Goal: Browse casually: Explore the website without a specific task or goal

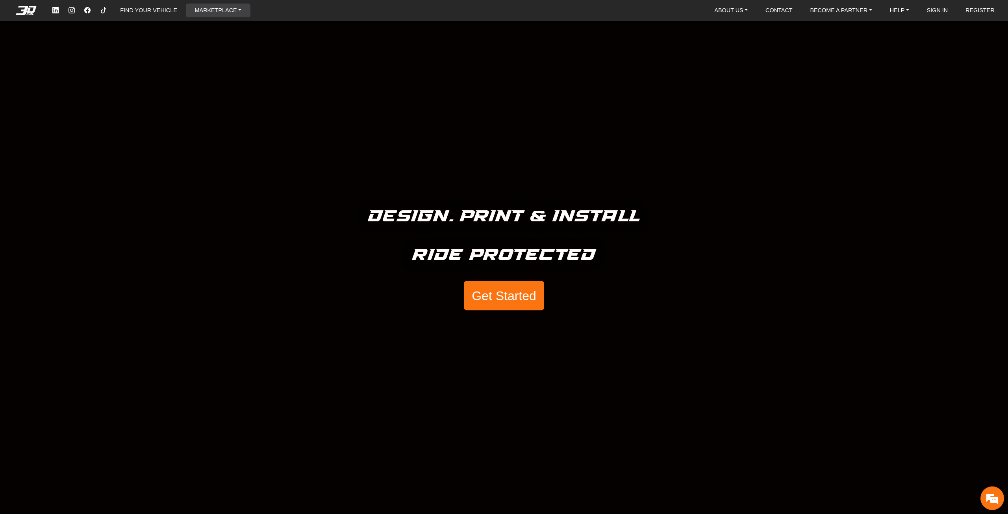
click at [213, 9] on link "MARKETPLACE" at bounding box center [218, 11] width 53 height 14
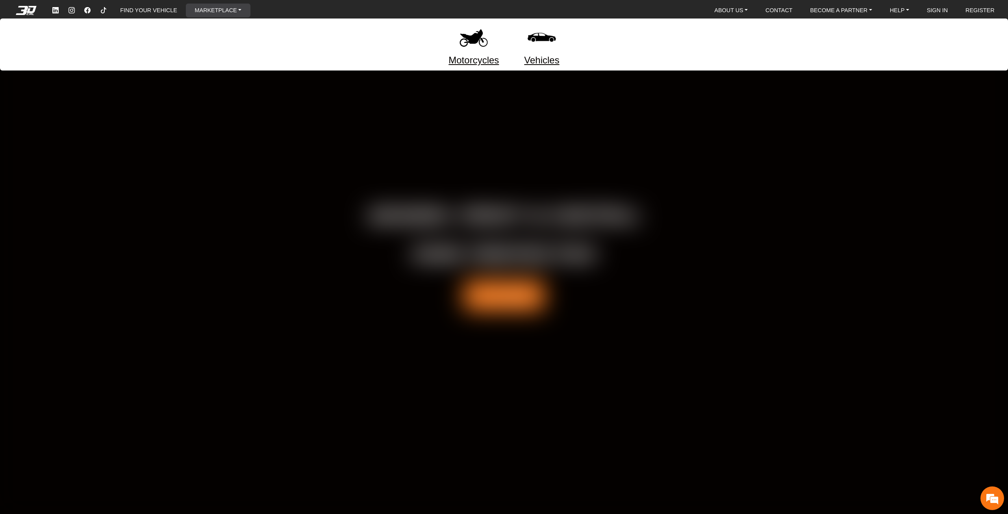
click at [474, 46] on img at bounding box center [473, 37] width 33 height 33
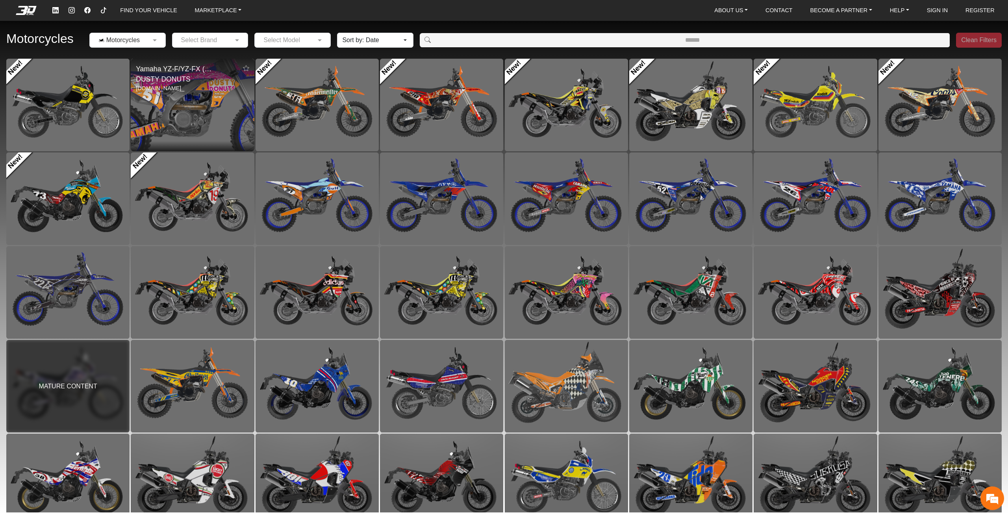
click at [225, 122] on img at bounding box center [192, 104] width 247 height 185
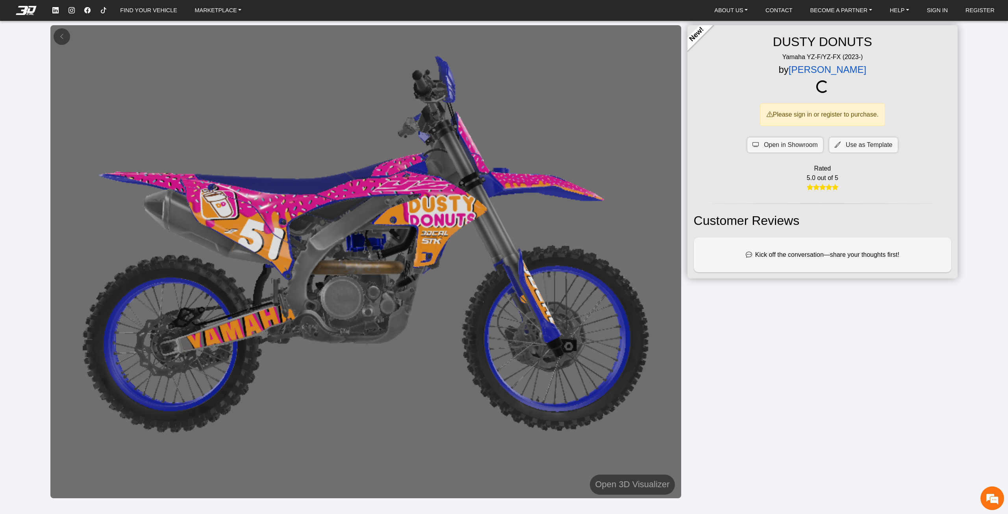
click at [811, 68] on link "[PERSON_NAME]" at bounding box center [828, 69] width 78 height 11
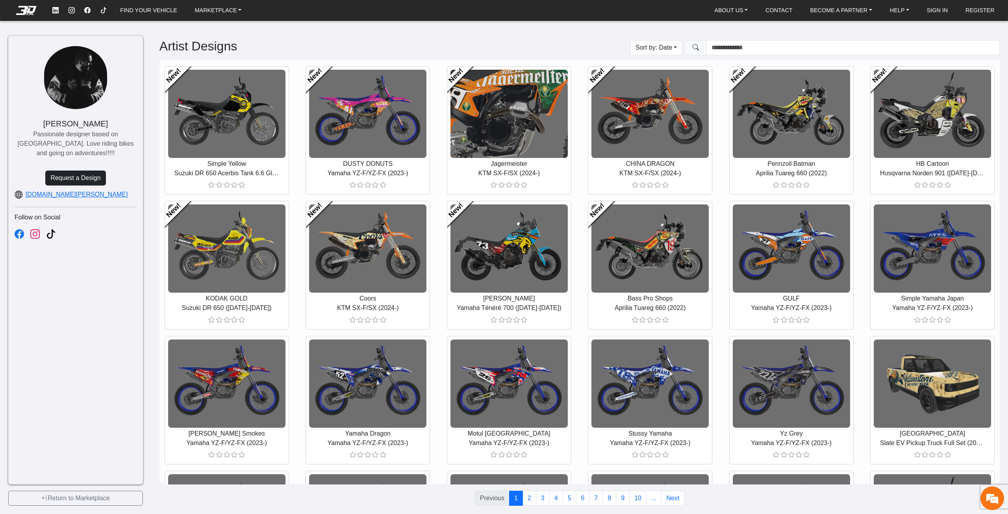
click at [490, 140] on img at bounding box center [509, 113] width 353 height 264
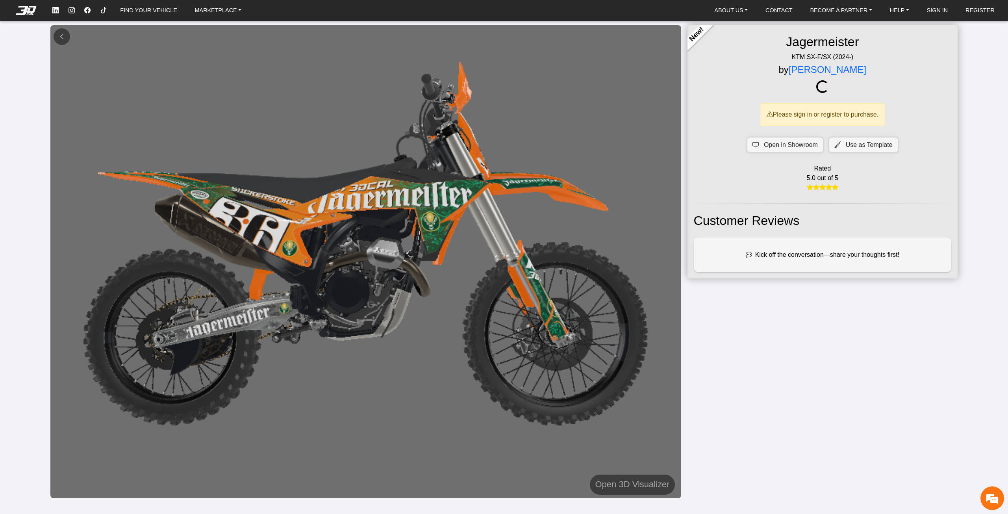
click at [65, 32] on button at bounding box center [62, 36] width 17 height 17
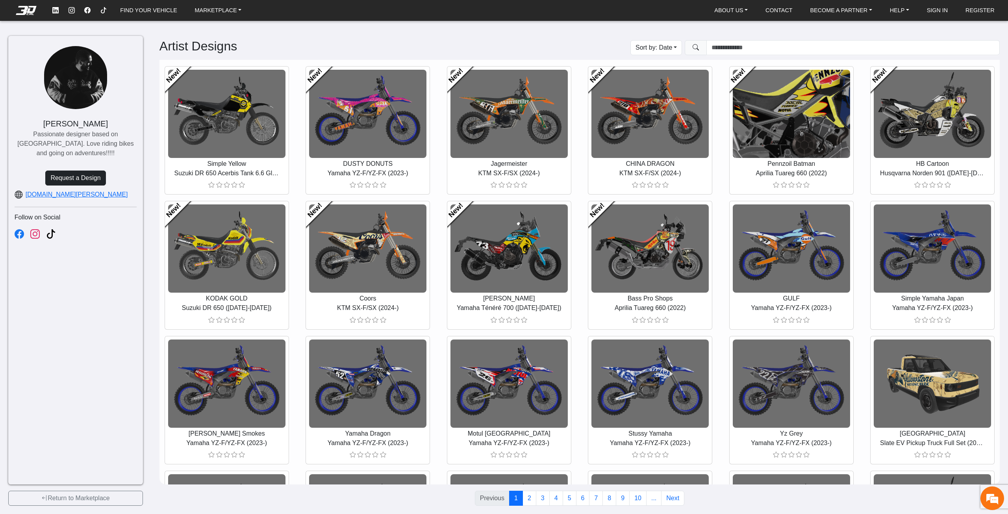
click at [784, 120] on img at bounding box center [791, 113] width 353 height 264
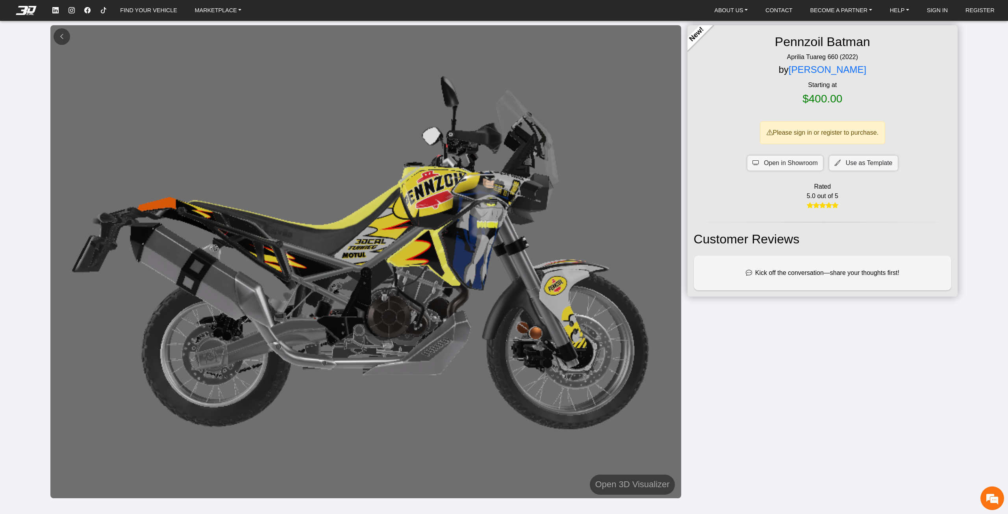
click at [63, 37] on em at bounding box center [62, 36] width 6 height 7
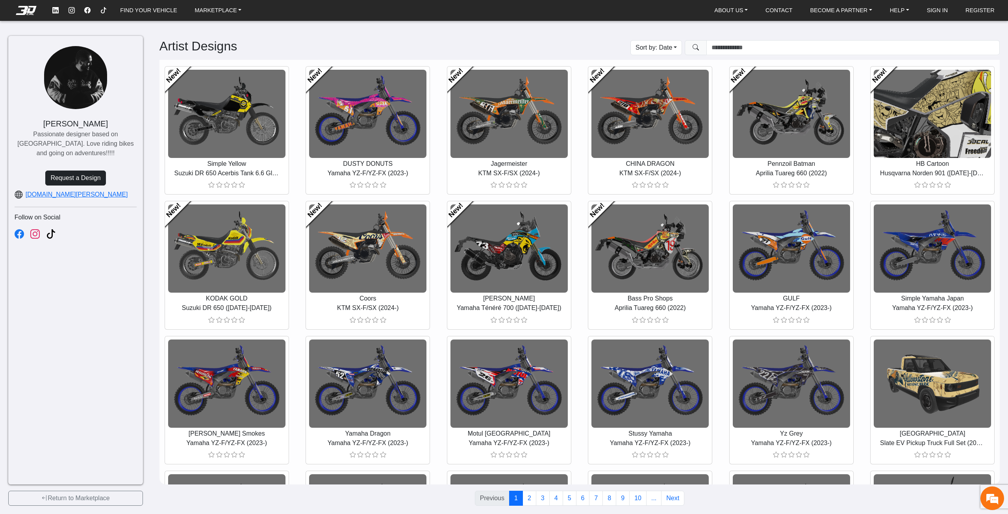
click at [934, 118] on img at bounding box center [933, 113] width 353 height 264
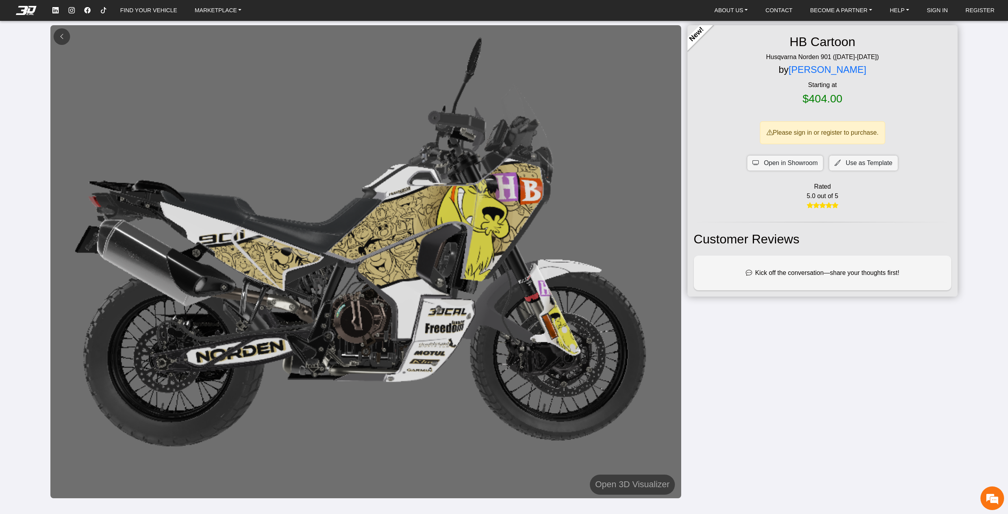
click at [58, 37] on button at bounding box center [62, 36] width 17 height 17
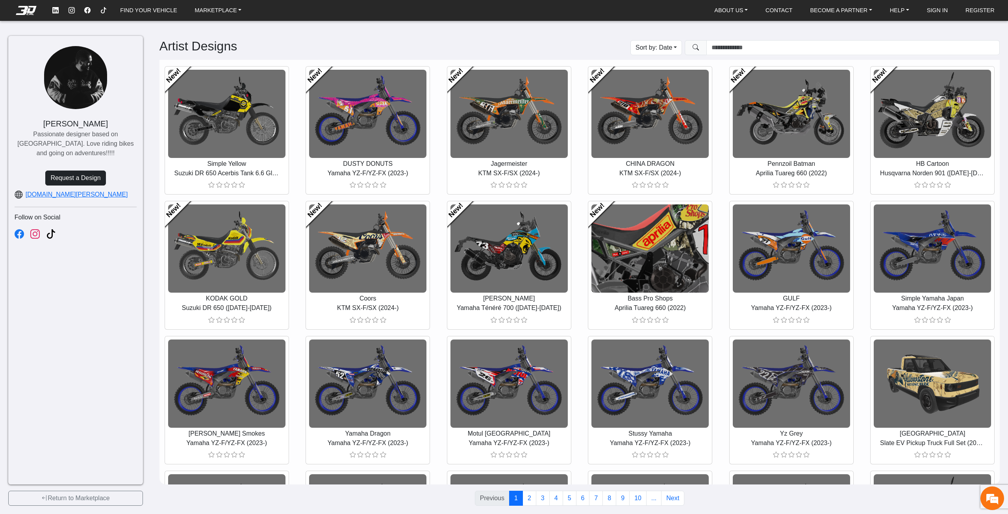
click at [657, 276] on img at bounding box center [650, 249] width 353 height 264
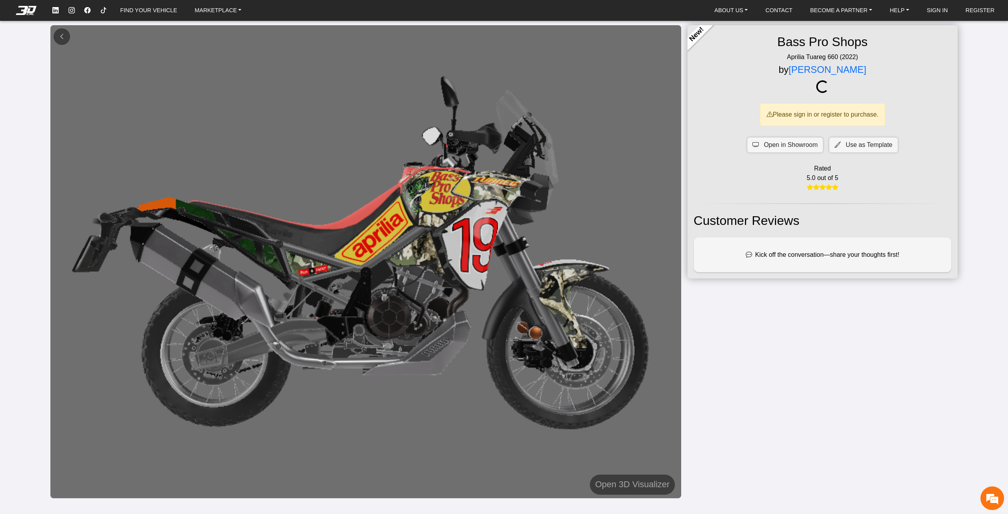
click at [63, 36] on em at bounding box center [62, 36] width 6 height 7
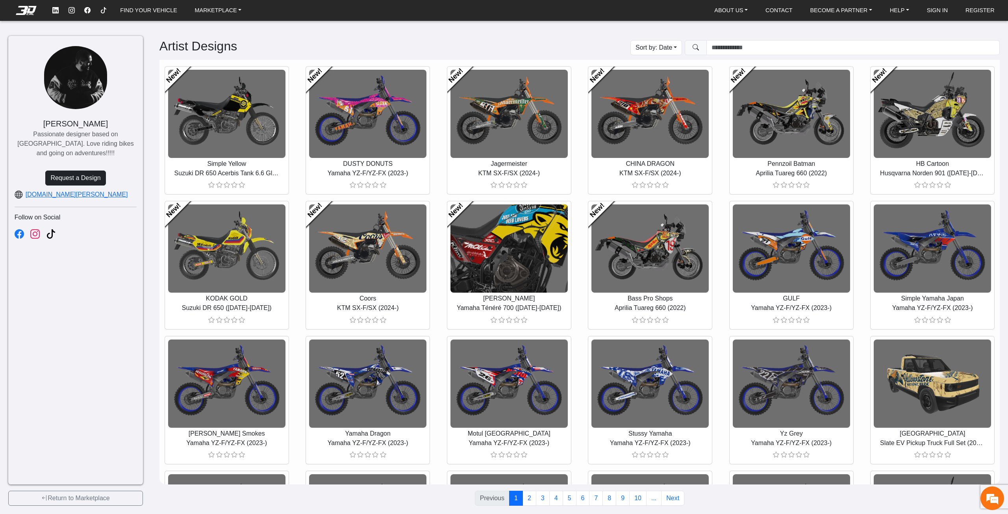
click at [503, 254] on img at bounding box center [509, 249] width 353 height 264
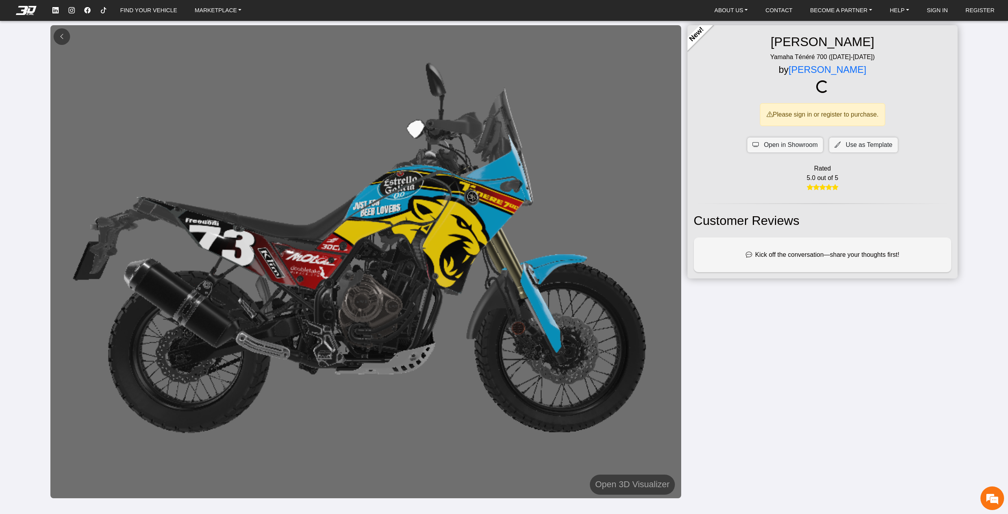
click at [54, 33] on button at bounding box center [62, 36] width 17 height 17
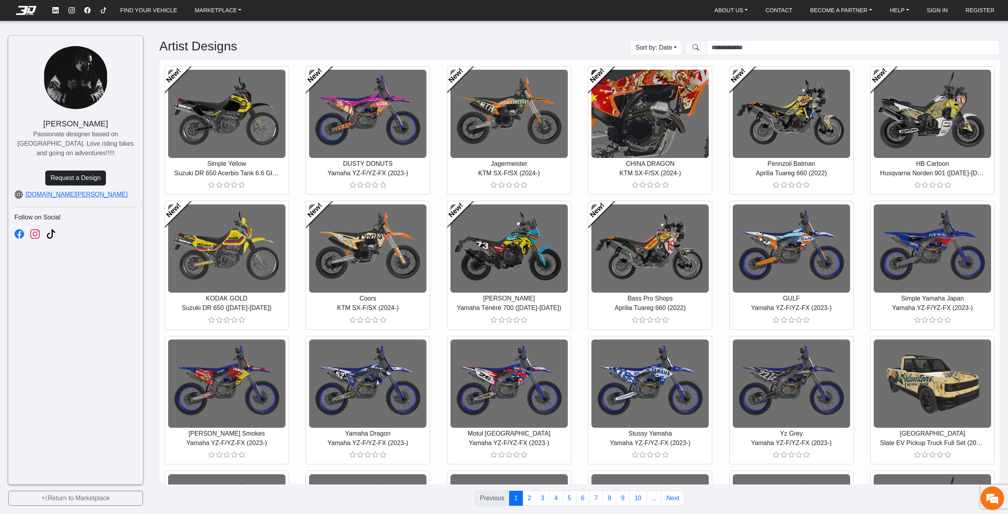
click at [631, 117] on img at bounding box center [650, 113] width 353 height 264
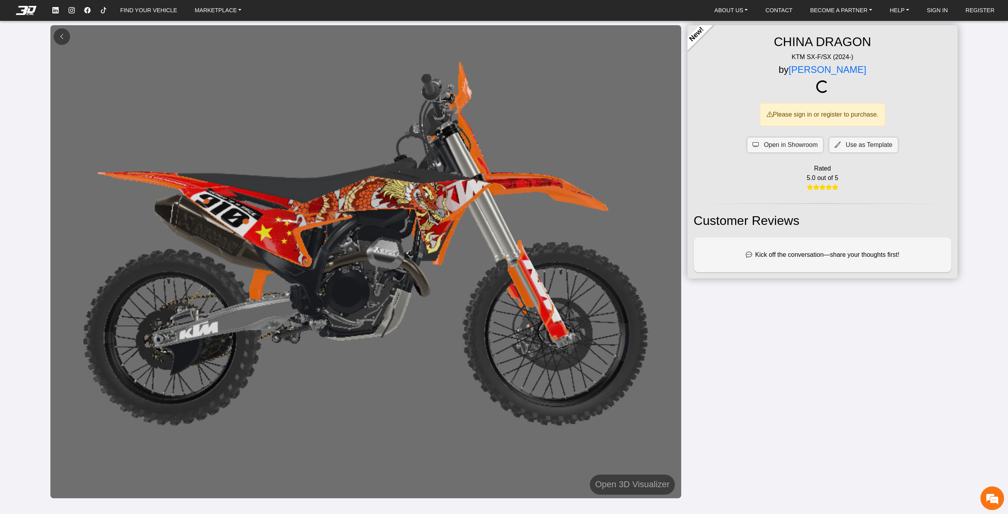
click at [64, 31] on button at bounding box center [62, 36] width 17 height 17
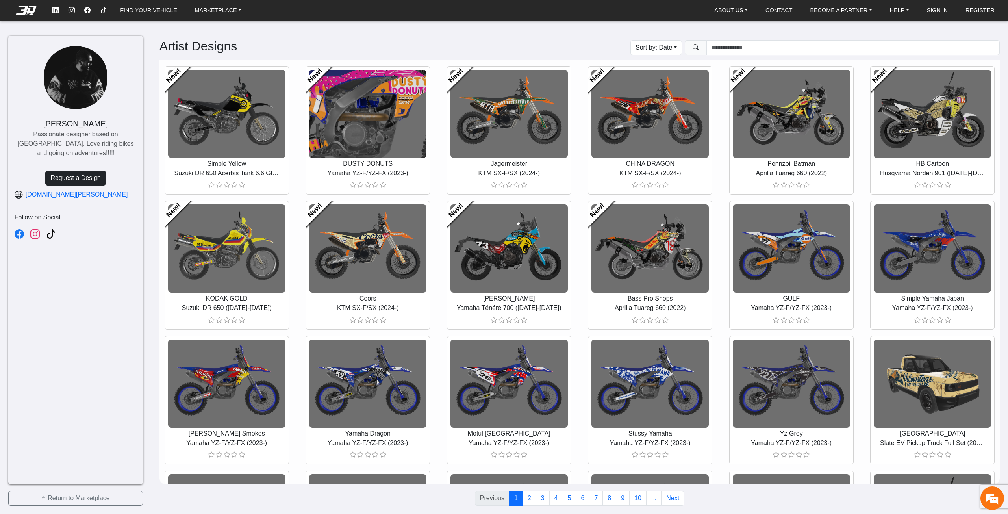
click at [348, 110] on img at bounding box center [368, 113] width 353 height 264
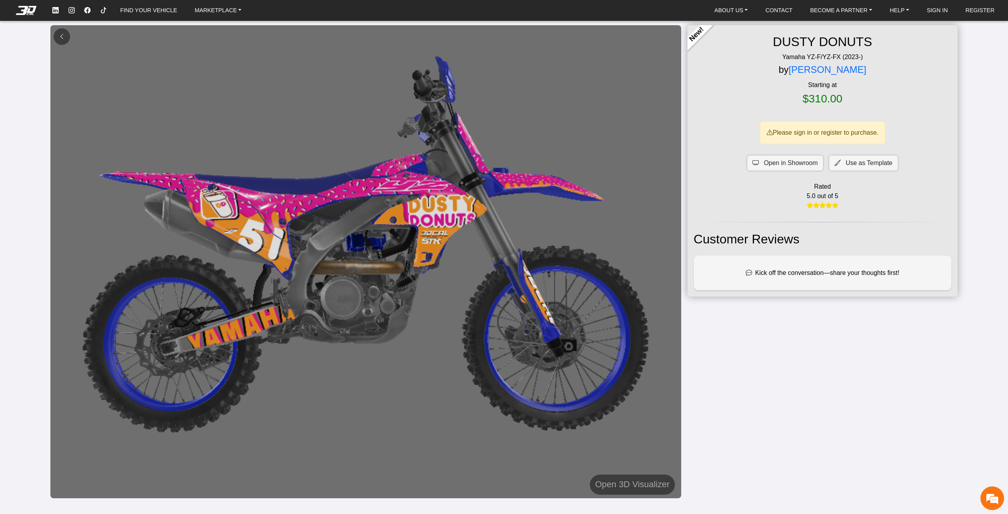
click at [57, 39] on button at bounding box center [62, 36] width 17 height 17
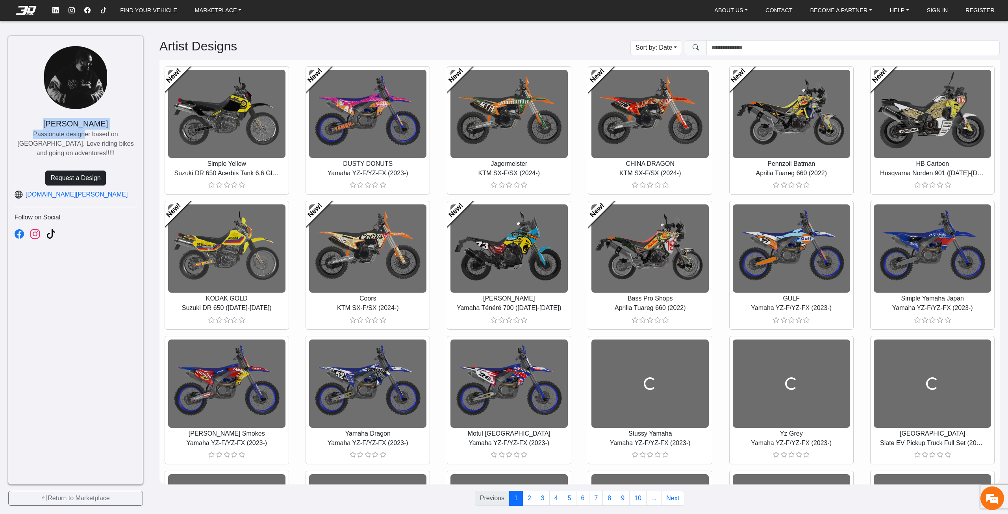
drag, startPoint x: 37, startPoint y: 119, endPoint x: 76, endPoint y: 138, distance: 44.4
click at [76, 138] on div "[PERSON_NAME] Passionate designer based on [GEOGRAPHIC_DATA]. Love riding bikes…" at bounding box center [76, 138] width 122 height 40
click at [76, 138] on p "Passionate designer based on [GEOGRAPHIC_DATA]. Love riding bikes and going on …" at bounding box center [76, 144] width 122 height 28
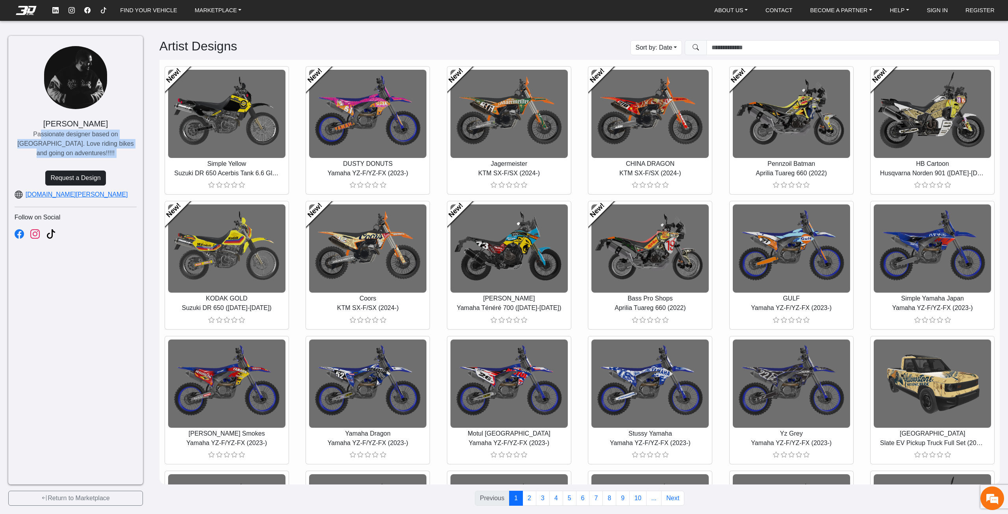
drag, startPoint x: 27, startPoint y: 131, endPoint x: 111, endPoint y: 172, distance: 93.4
click at [111, 172] on div "[PERSON_NAME] Passionate designer based on [GEOGRAPHIC_DATA]. Love riding bikes…" at bounding box center [75, 260] width 135 height 449
click at [95, 153] on p "Passionate designer based on [GEOGRAPHIC_DATA]. Love riding bikes and going on …" at bounding box center [76, 144] width 122 height 28
